Goal: Task Accomplishment & Management: Manage account settings

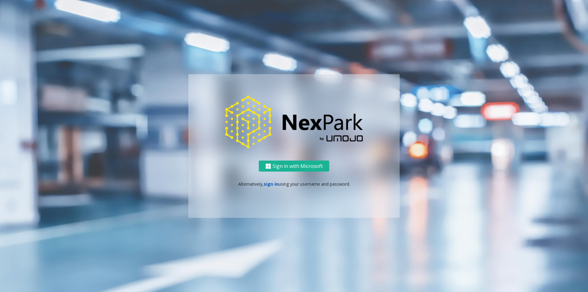
click at [270, 183] on link "sign in" at bounding box center [271, 184] width 15 height 6
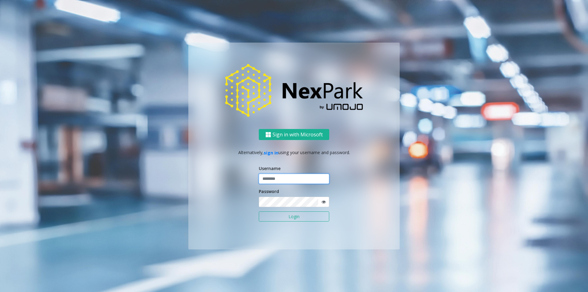
click at [273, 182] on input "text" at bounding box center [294, 179] width 70 height 10
type input "********"
click at [259, 211] on button "Login" at bounding box center [294, 216] width 70 height 10
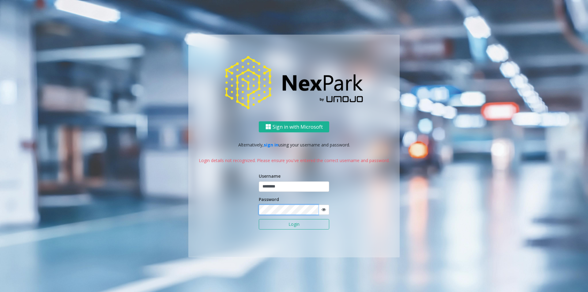
click at [259, 219] on button "Login" at bounding box center [294, 224] width 70 height 10
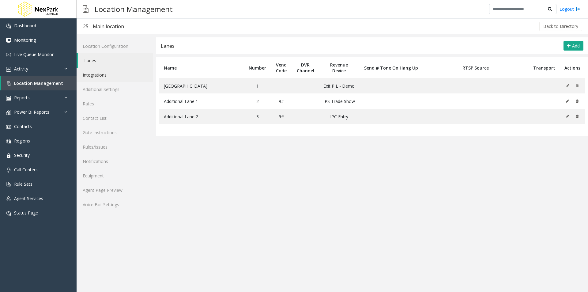
click at [100, 72] on link "Integrations" at bounding box center [115, 75] width 76 height 14
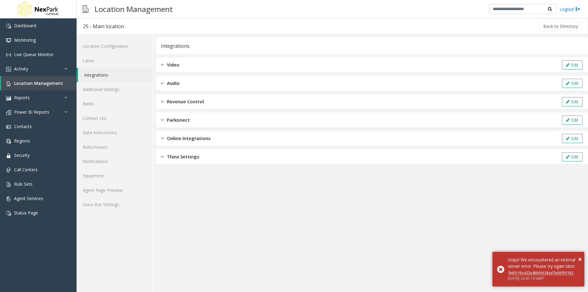
click at [171, 101] on span "Revenue Control" at bounding box center [185, 101] width 37 height 7
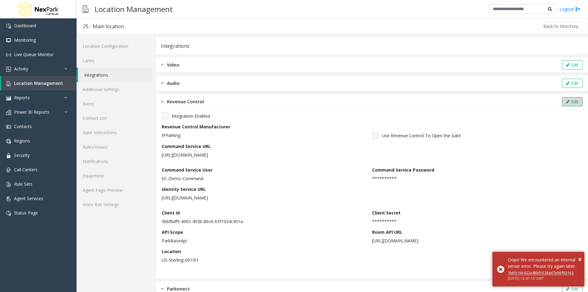
click at [567, 103] on button "Edit" at bounding box center [572, 101] width 21 height 9
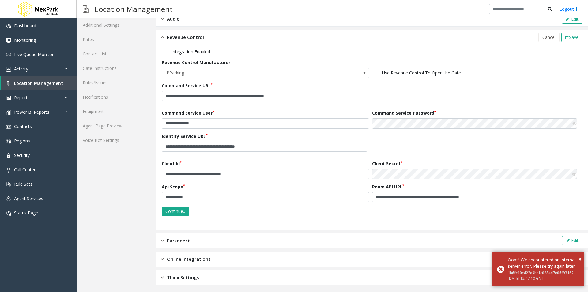
scroll to position [65, 0]
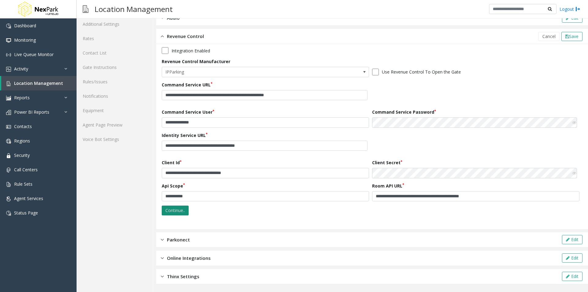
click at [174, 208] on button "Continue.." at bounding box center [175, 211] width 27 height 10
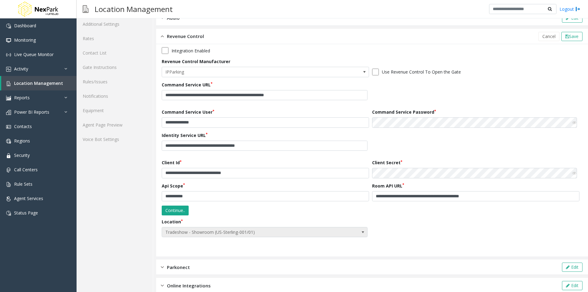
click at [197, 232] on span "Tradeshow - Showroom (US-Sterling-001/01)" at bounding box center [244, 232] width 164 height 10
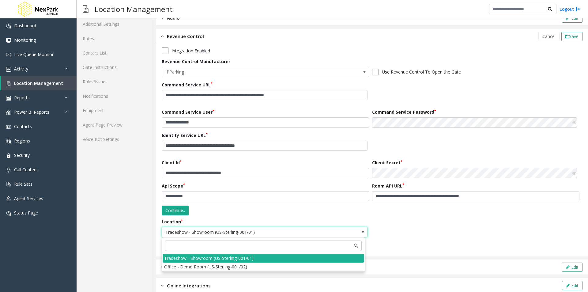
click at [197, 232] on span "Tradeshow - Showroom (US-Sterling-001/01)" at bounding box center [244, 232] width 164 height 10
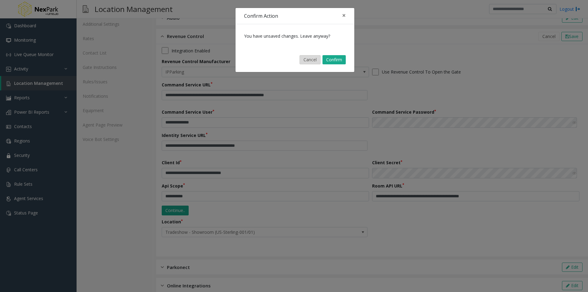
click at [306, 60] on button "Cancel" at bounding box center [310, 59] width 21 height 9
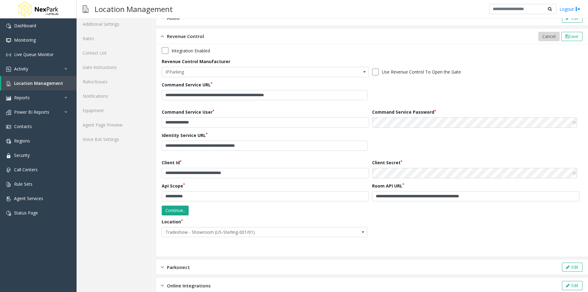
click at [543, 36] on span "Cancel" at bounding box center [548, 36] width 13 height 6
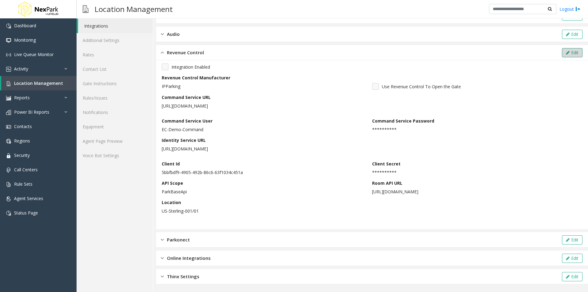
click at [569, 54] on button "Edit" at bounding box center [572, 52] width 21 height 9
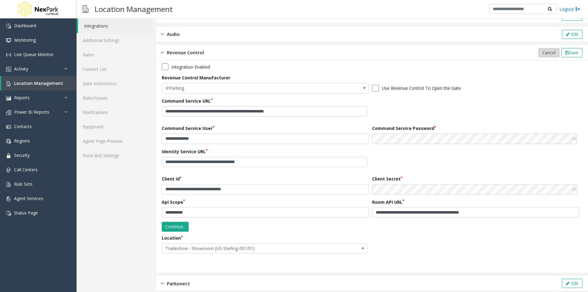
click at [542, 53] on span "Cancel" at bounding box center [548, 53] width 13 height 6
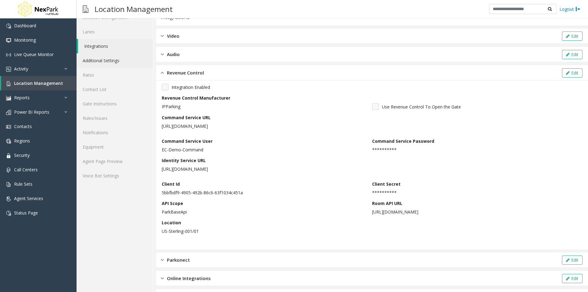
scroll to position [0, 0]
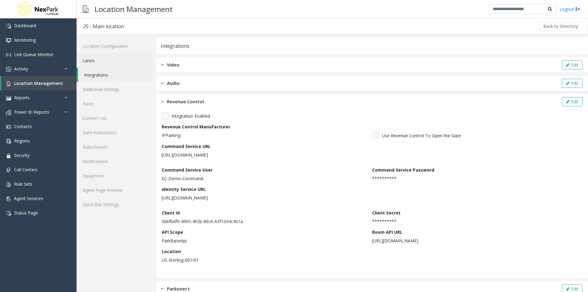
click at [93, 60] on link "Lanes" at bounding box center [115, 60] width 76 height 14
